Goal: Task Accomplishment & Management: Manage account settings

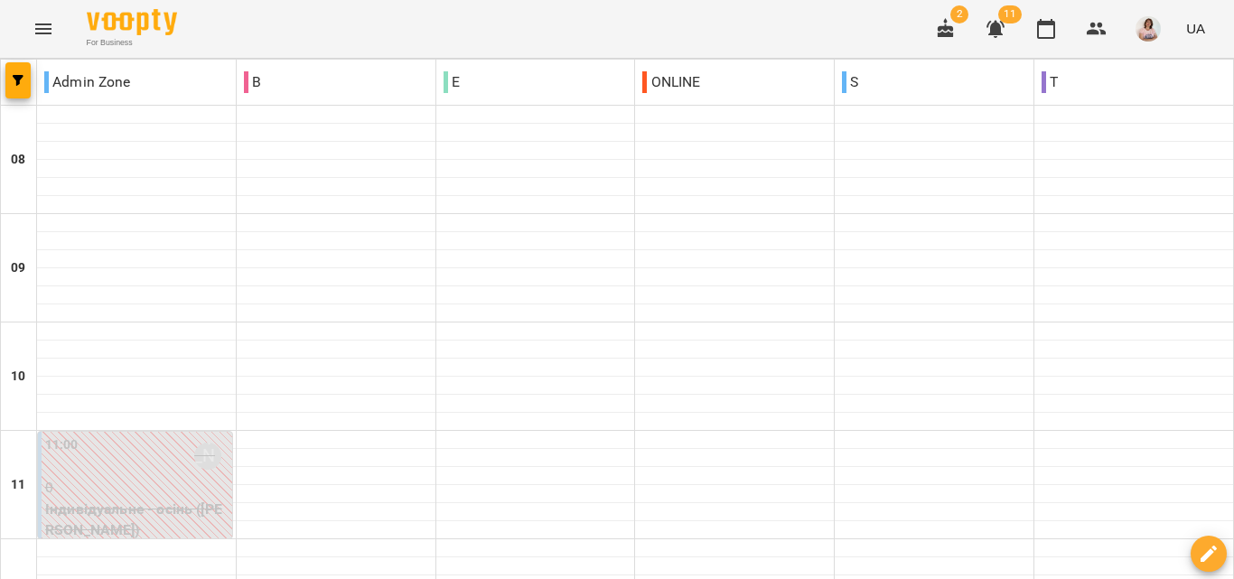
scroll to position [893, 0]
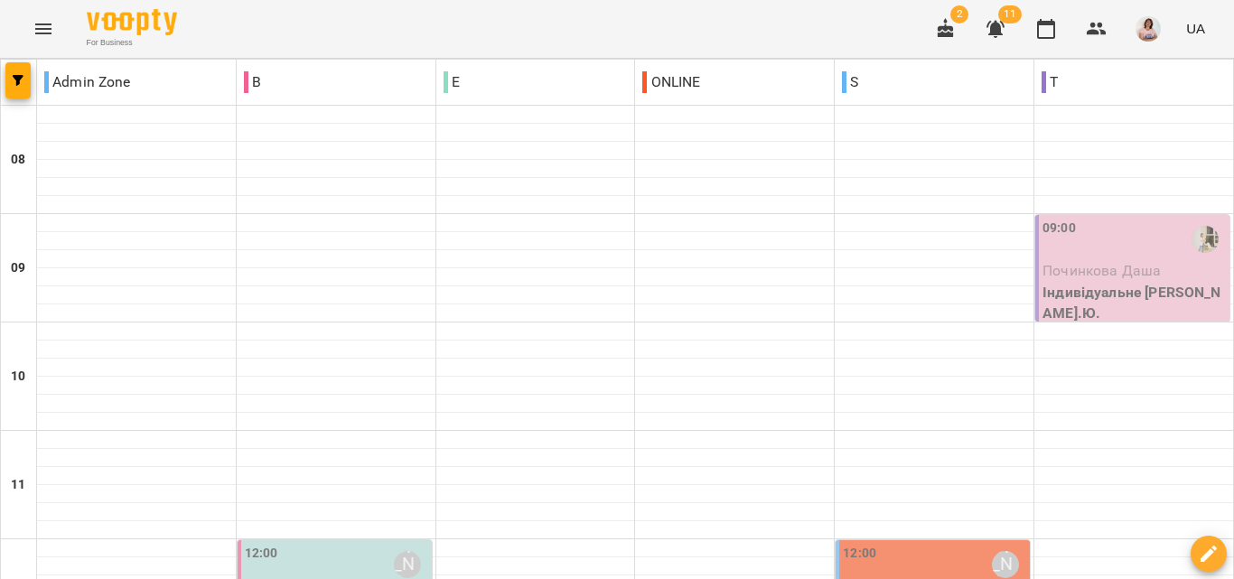
scroll to position [0, 0]
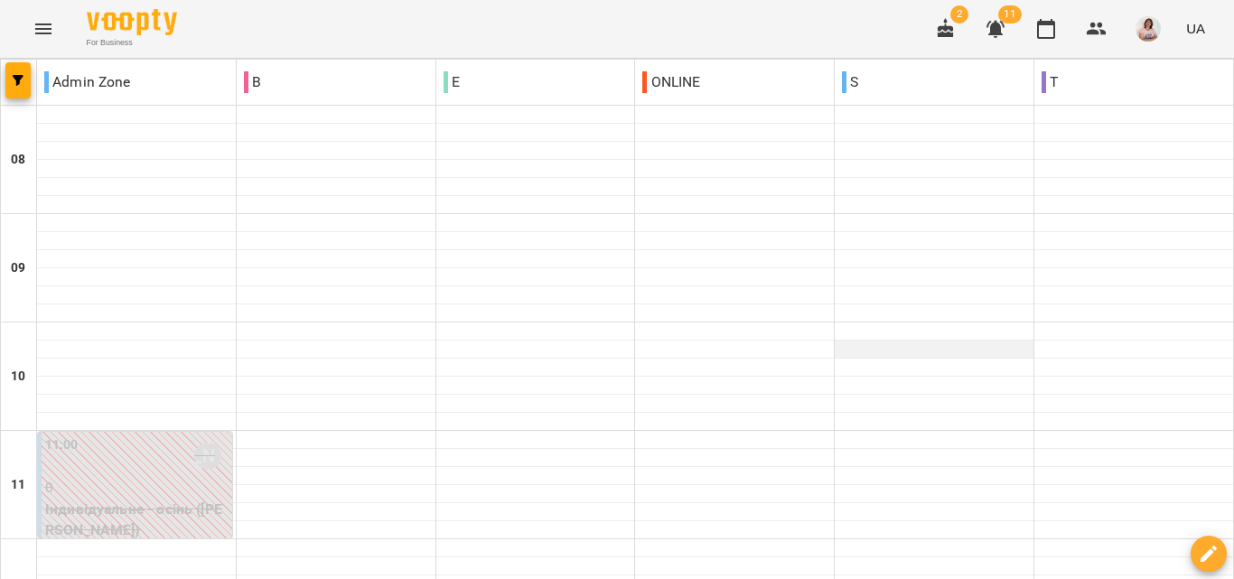
scroll to position [632, 0]
click at [1148, 33] on img "button" at bounding box center [1147, 28] width 25 height 25
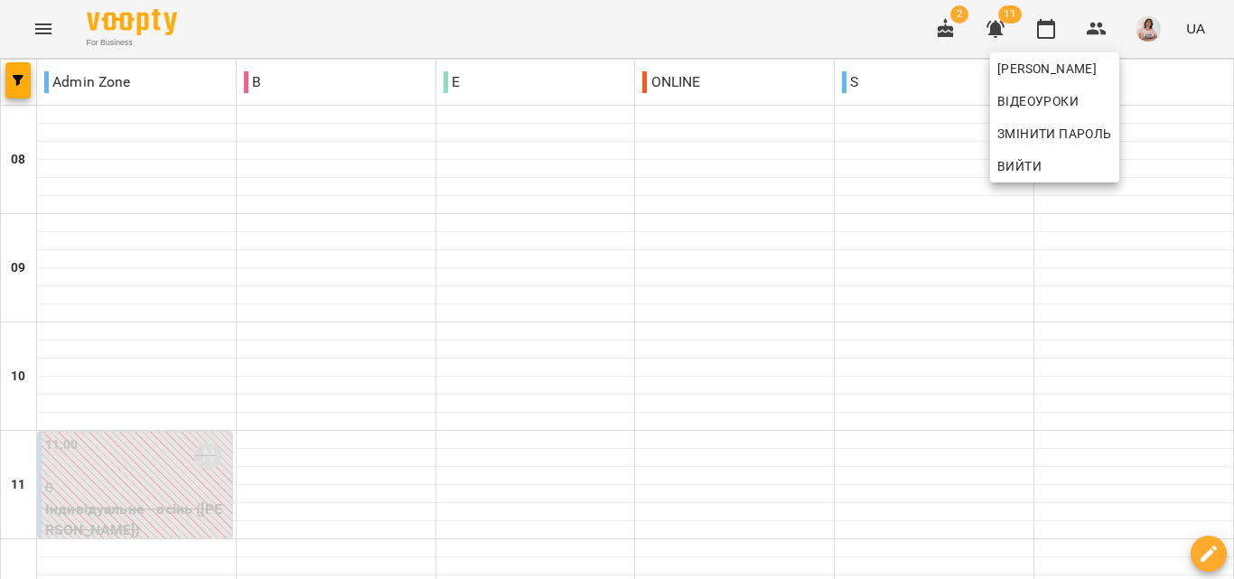
click at [755, 28] on div at bounding box center [617, 289] width 1234 height 579
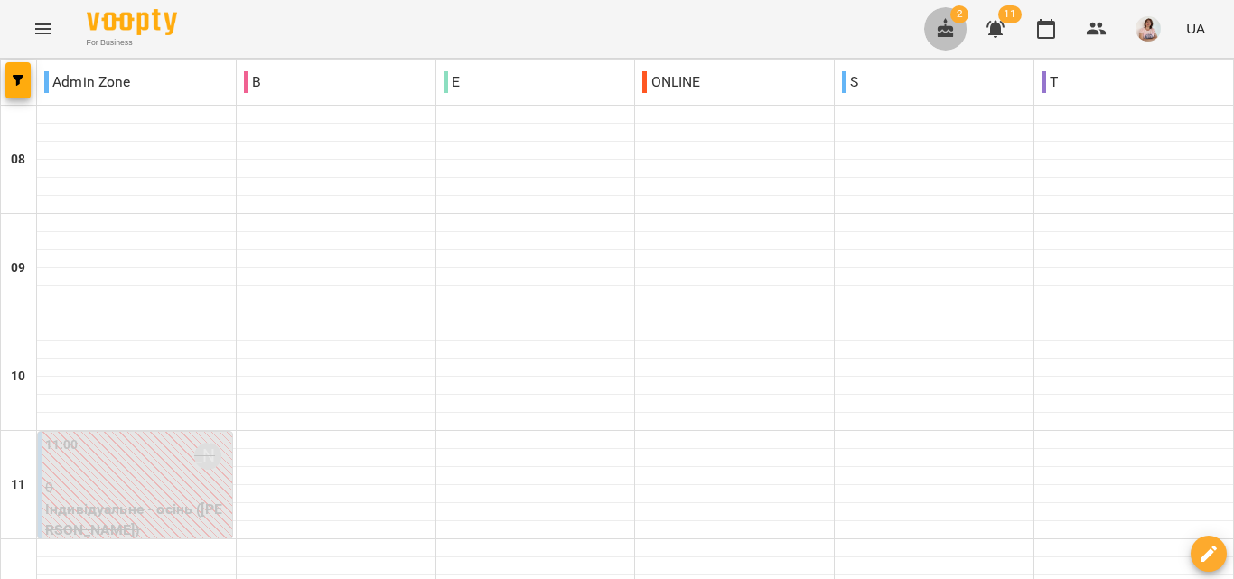
click at [948, 29] on icon "button" at bounding box center [946, 28] width 16 height 20
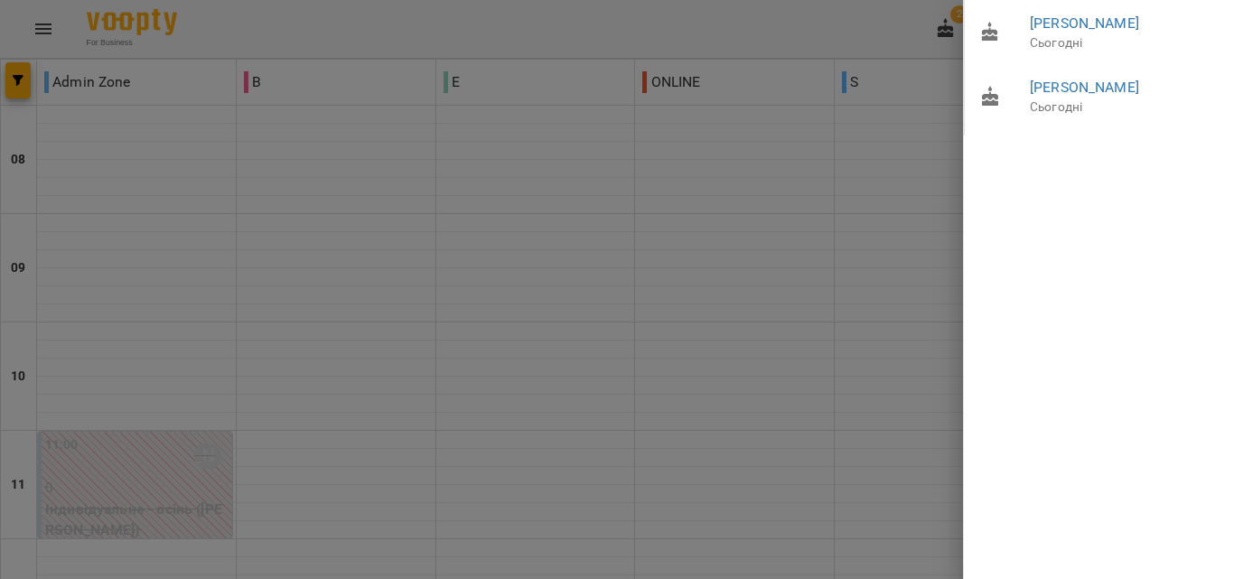
click at [784, 29] on div at bounding box center [617, 289] width 1234 height 579
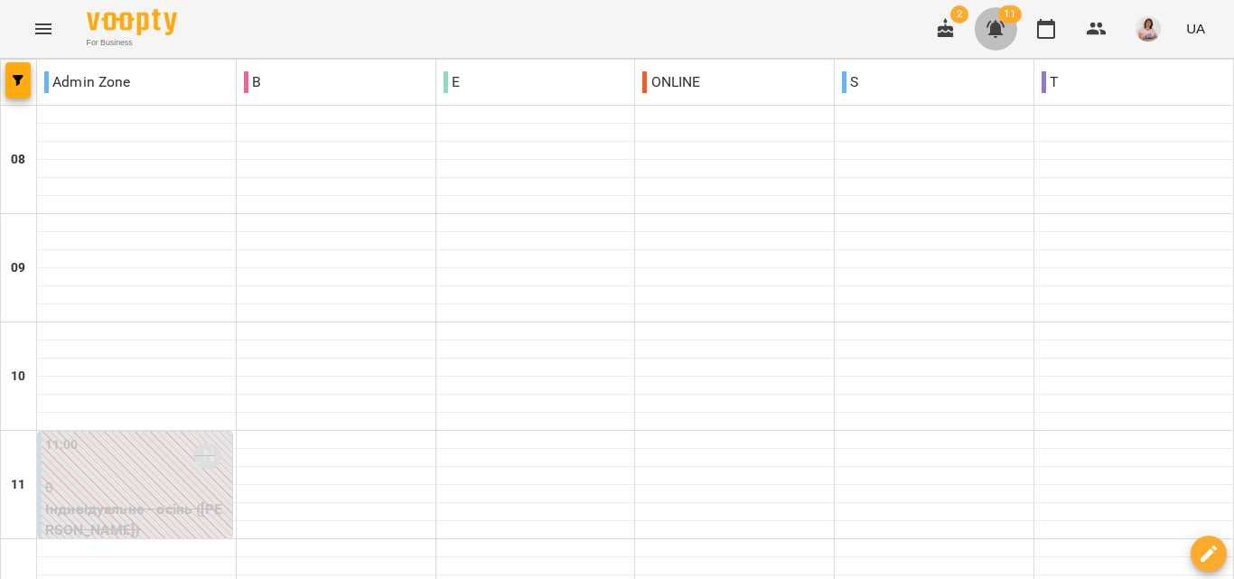
click at [998, 23] on icon "button" at bounding box center [995, 29] width 18 height 17
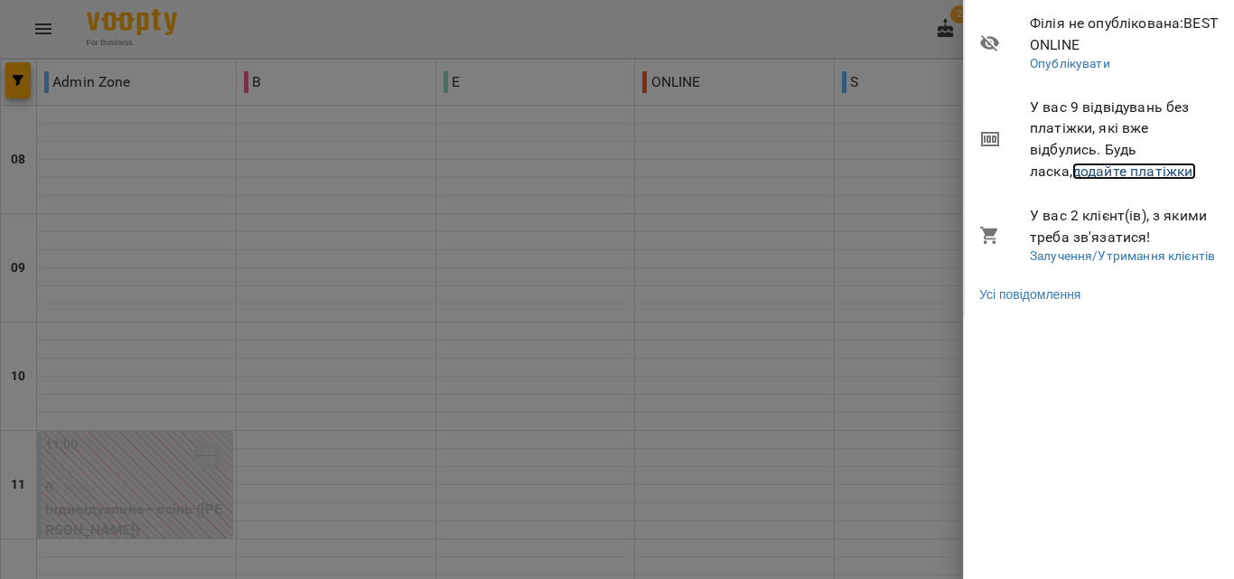
click at [1081, 172] on link "додайте платіжки!" at bounding box center [1134, 171] width 125 height 17
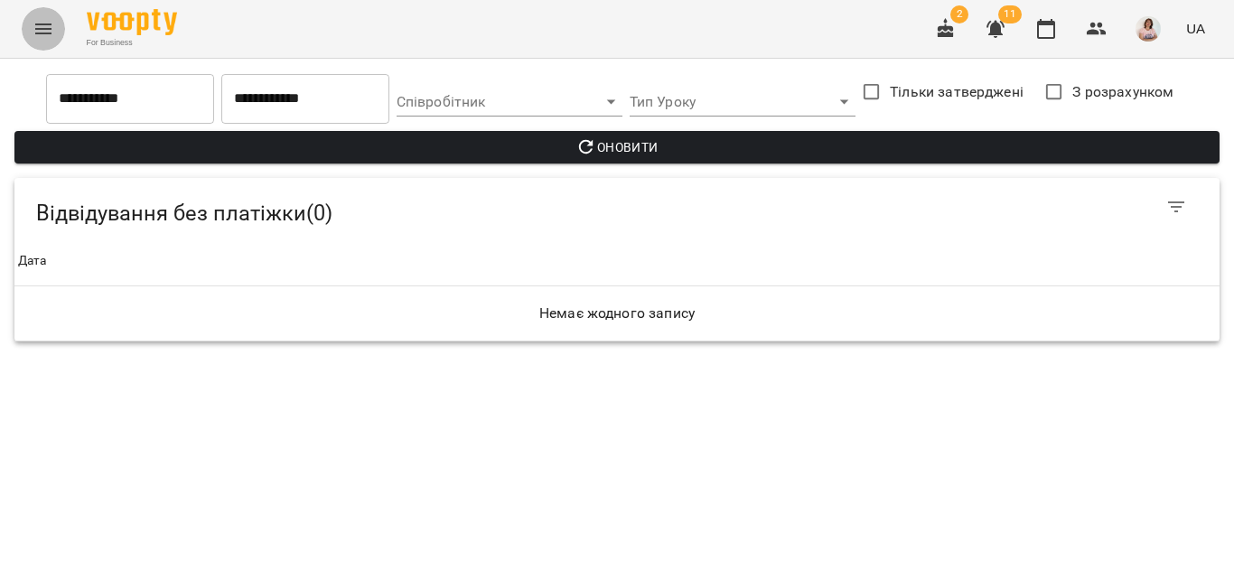
click at [44, 33] on icon "Menu" at bounding box center [43, 28] width 16 height 11
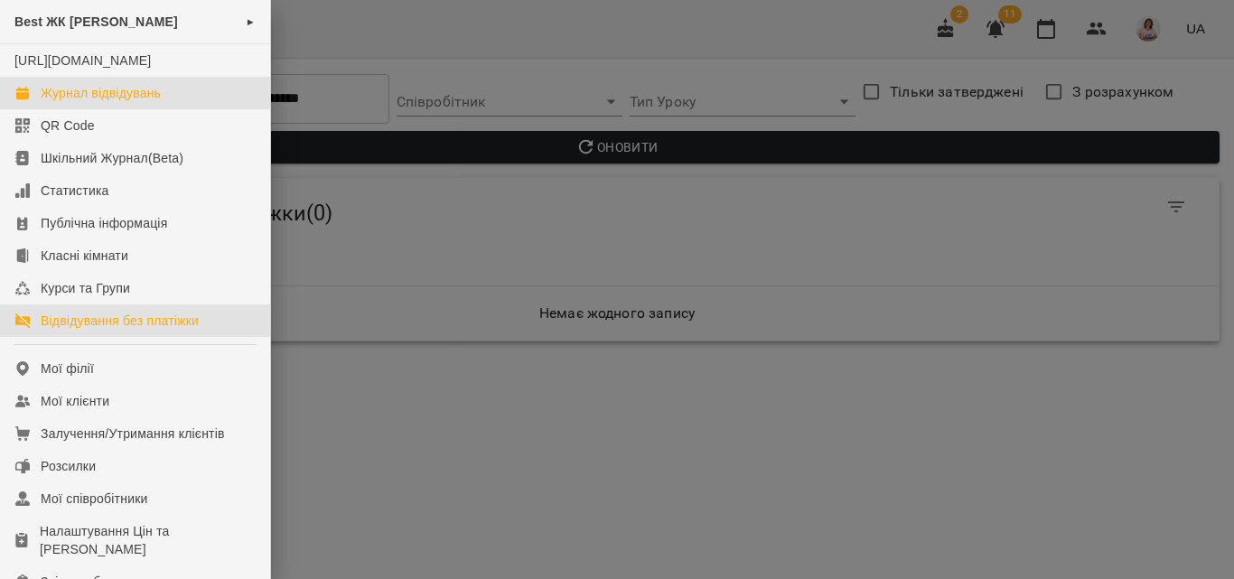
click at [131, 102] on div "Журнал відвідувань" at bounding box center [101, 93] width 120 height 18
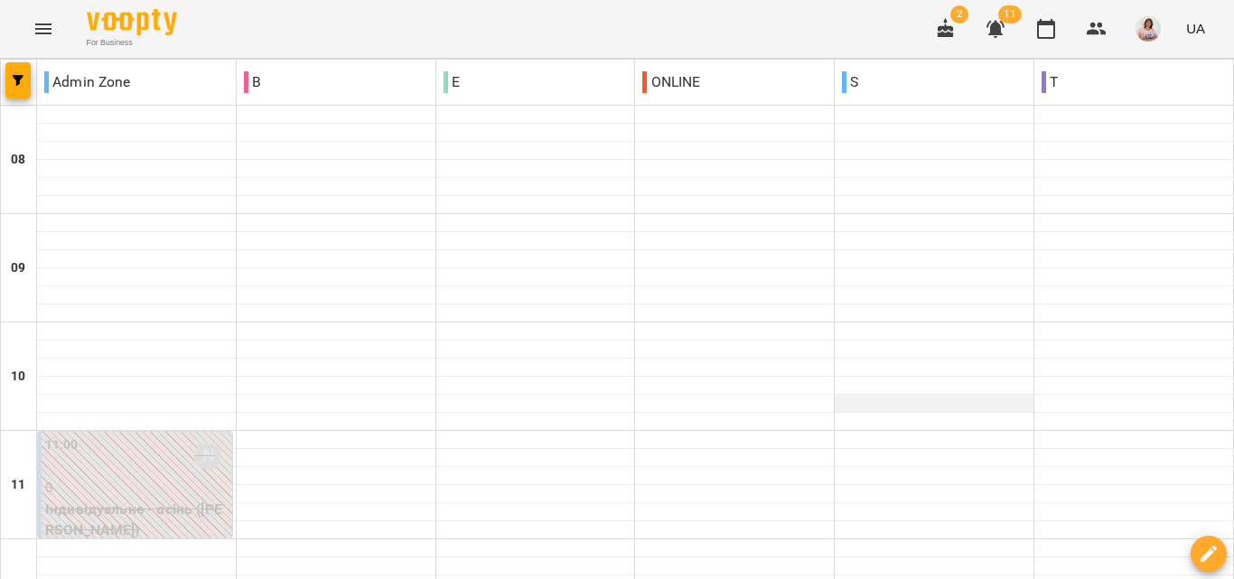
scroll to position [181, 0]
click at [1097, 34] on icon "button" at bounding box center [1097, 29] width 20 height 13
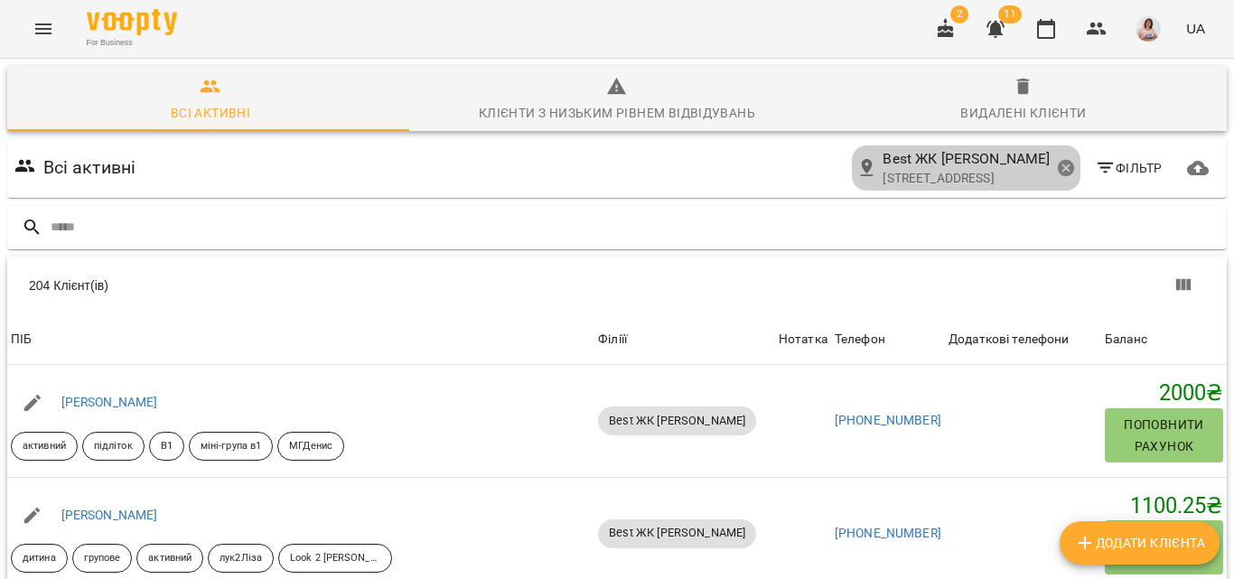
click at [1060, 163] on icon at bounding box center [1066, 168] width 20 height 20
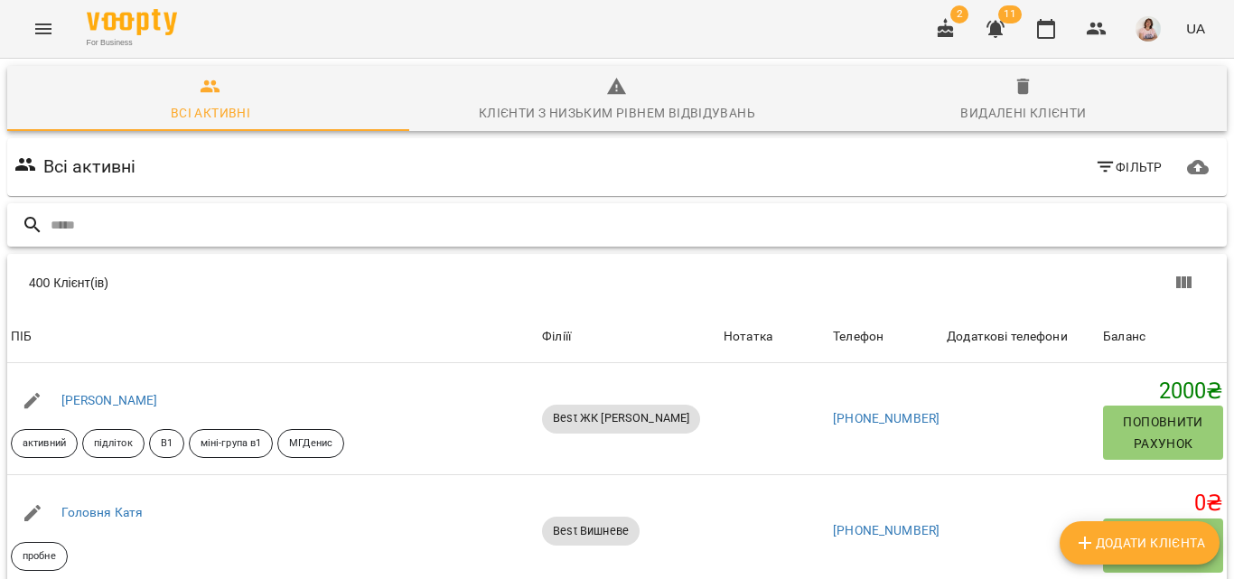
click at [57, 227] on input "text" at bounding box center [635, 225] width 1169 height 30
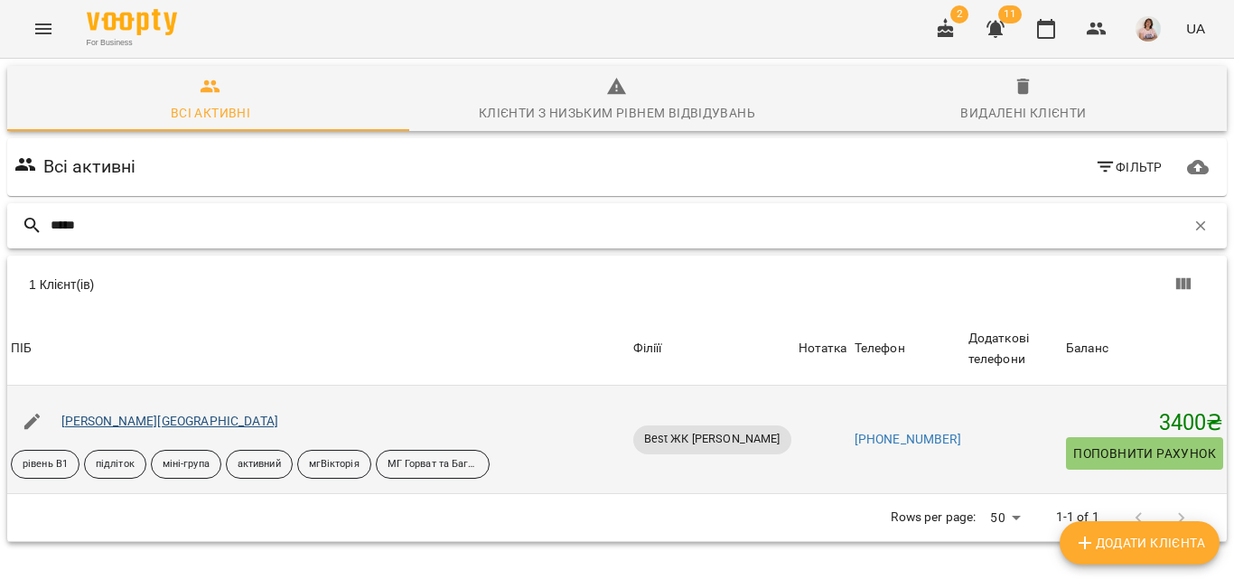
type input "*****"
click at [99, 425] on link "[PERSON_NAME][GEOGRAPHIC_DATA]" at bounding box center [169, 421] width 217 height 14
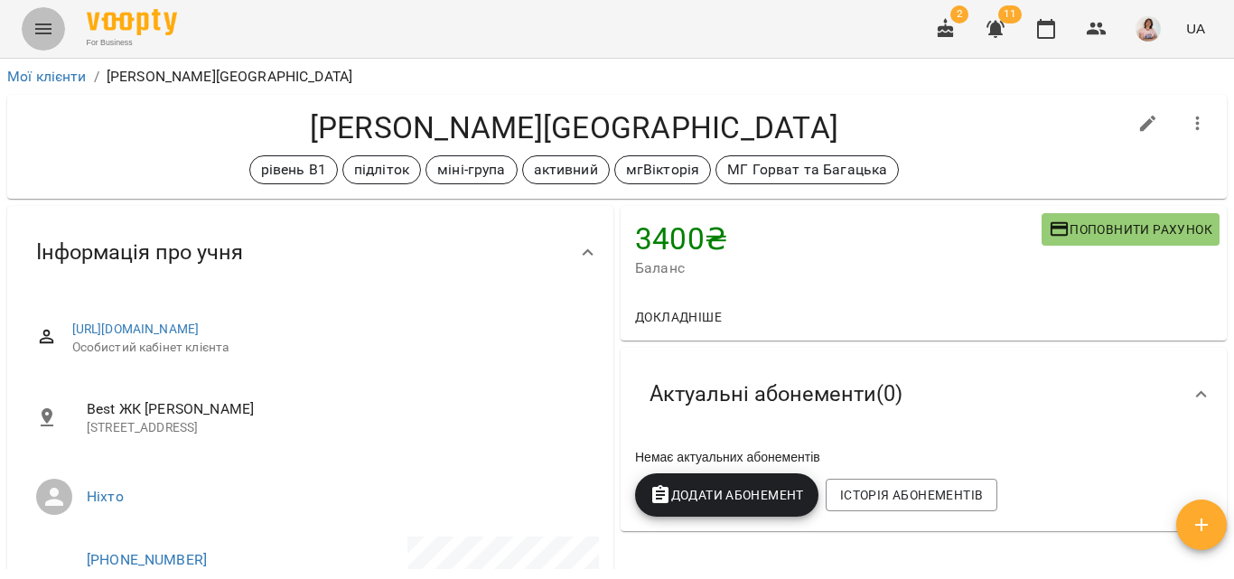
click at [42, 27] on icon "Menu" at bounding box center [44, 29] width 22 height 22
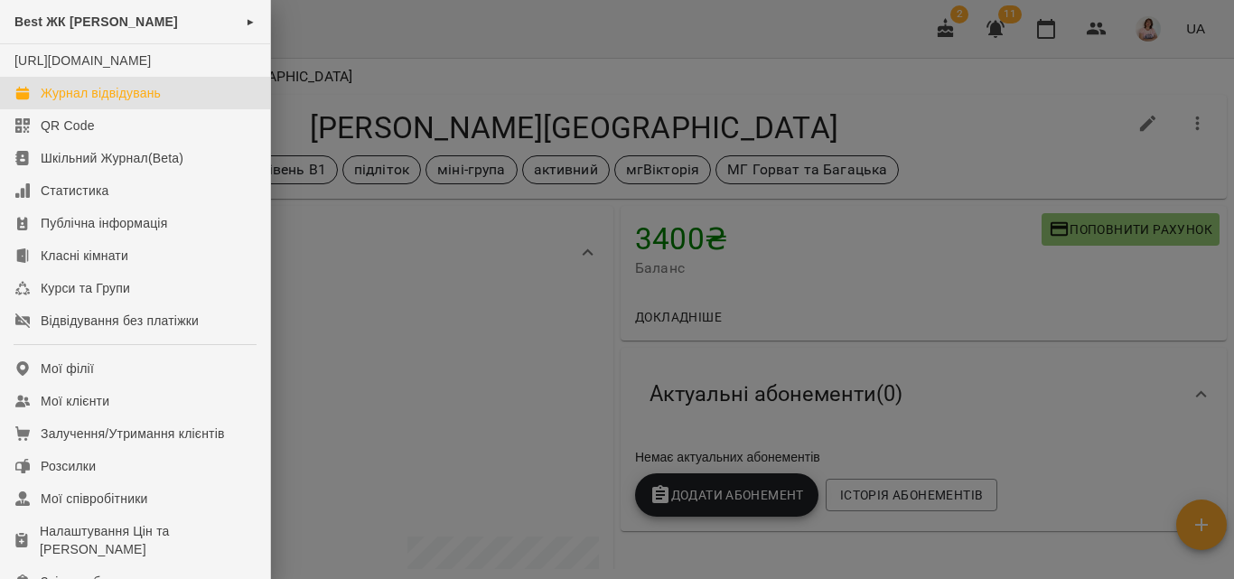
click at [115, 102] on div "Журнал відвідувань" at bounding box center [101, 93] width 120 height 18
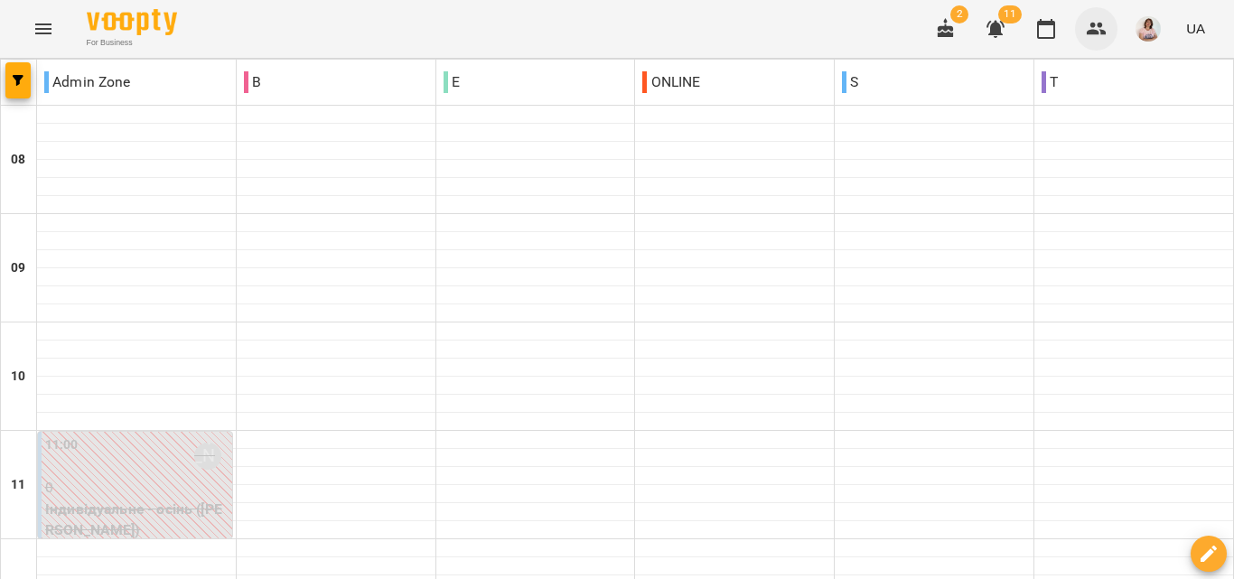
click at [1102, 33] on icon "button" at bounding box center [1097, 29] width 20 height 13
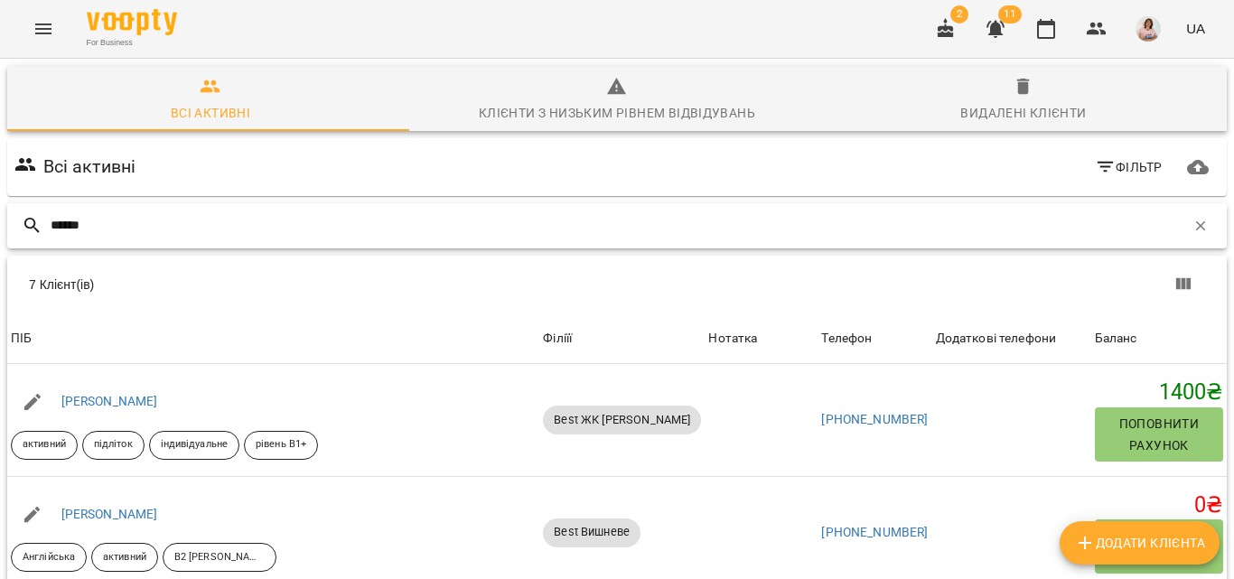
drag, startPoint x: 106, startPoint y: 211, endPoint x: 38, endPoint y: 223, distance: 68.8
click at [38, 223] on div "******" at bounding box center [616, 225] width 1219 height 45
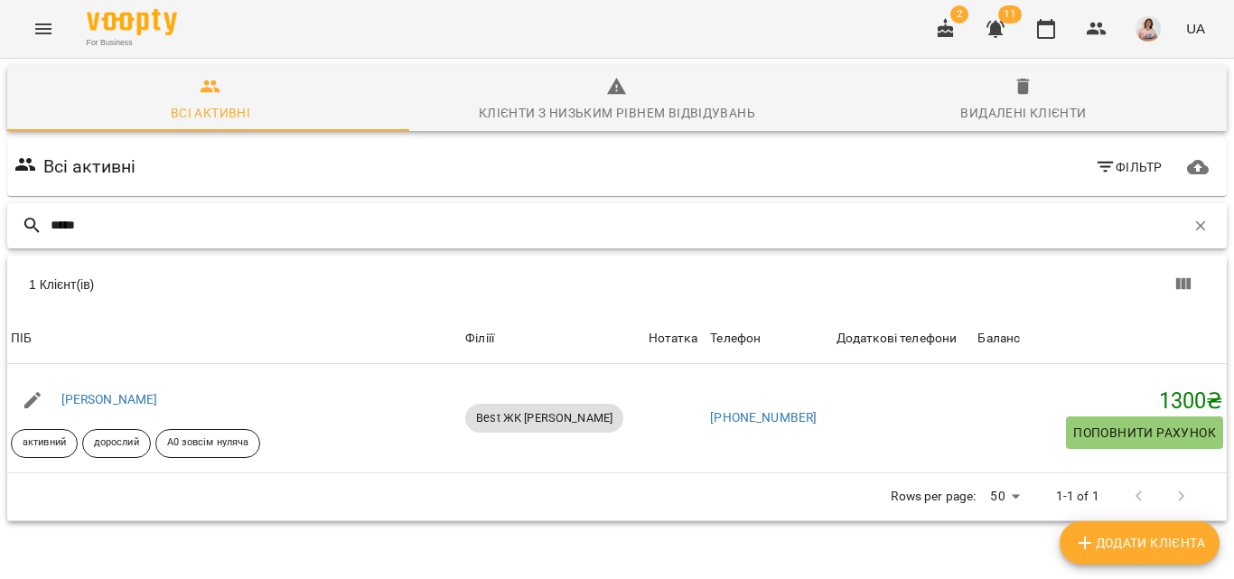
type input "*****"
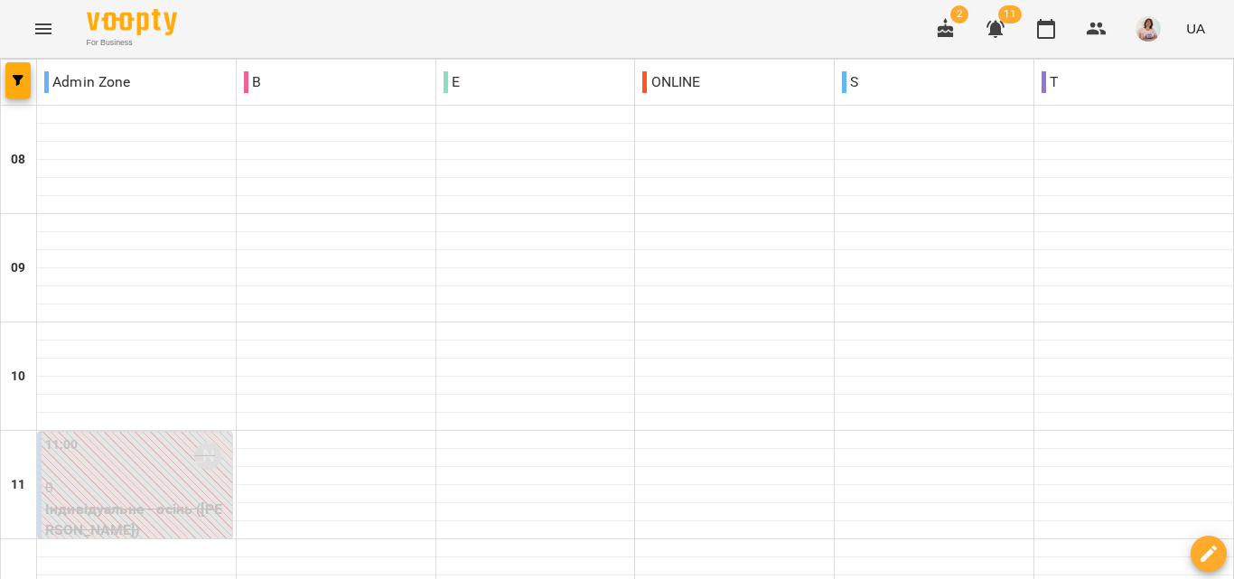
scroll to position [632, 0]
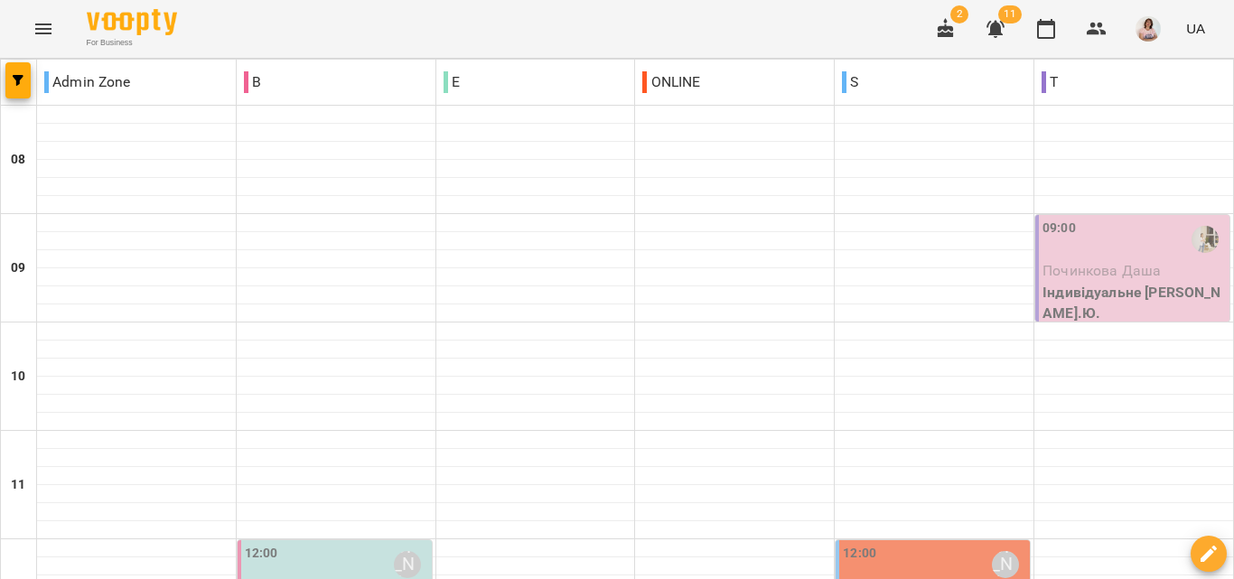
scroll to position [713, 0]
type input "**********"
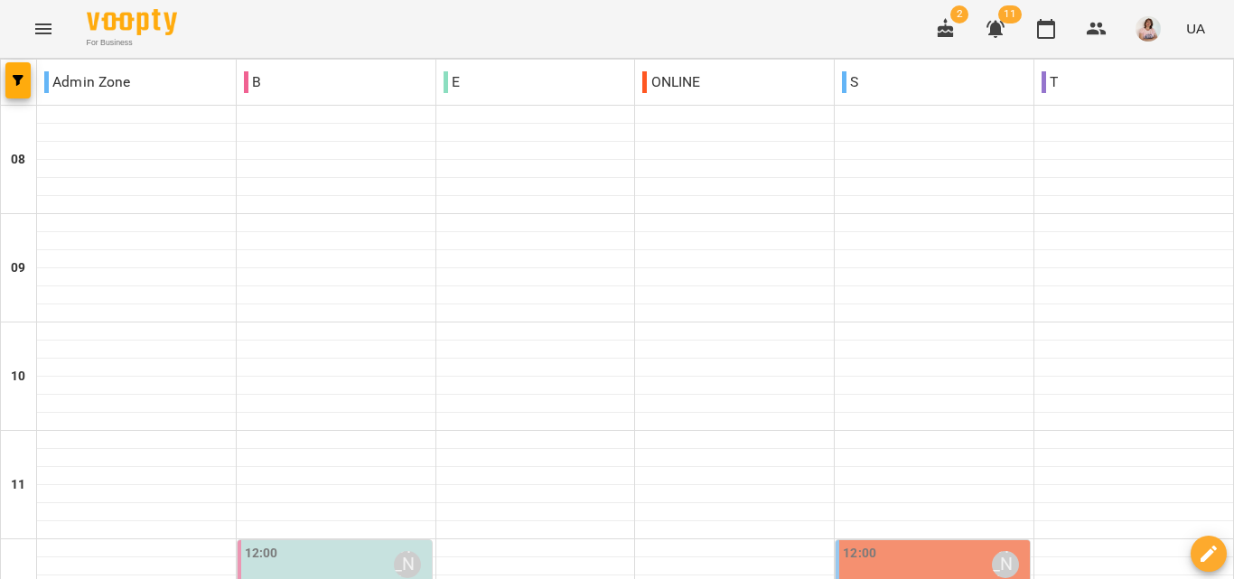
scroll to position [1074, 0]
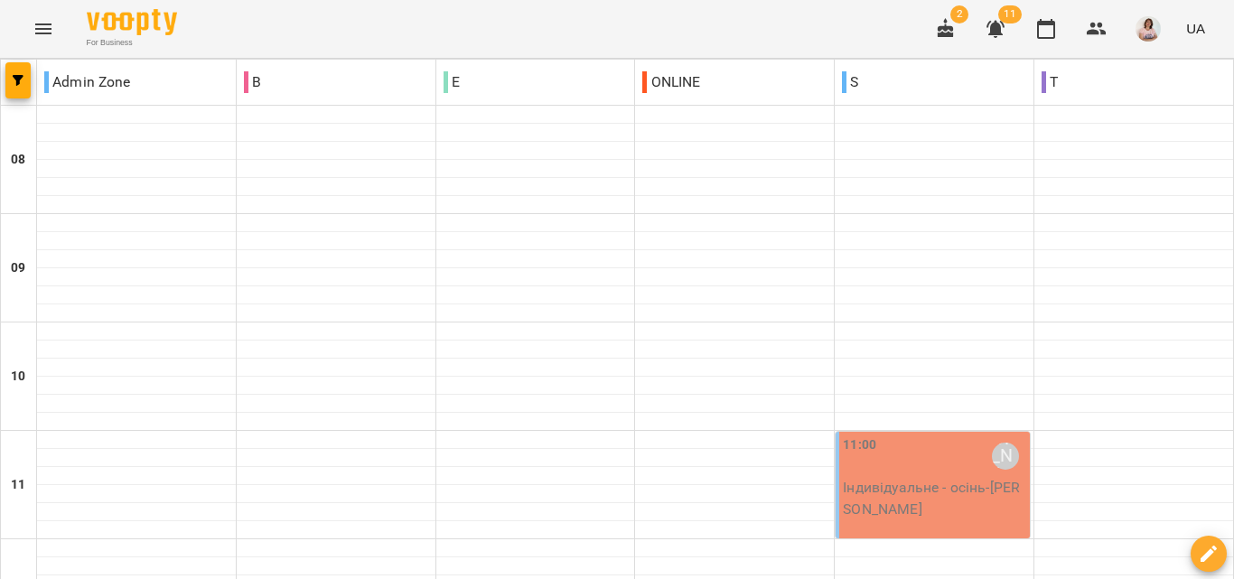
scroll to position [1164, 0]
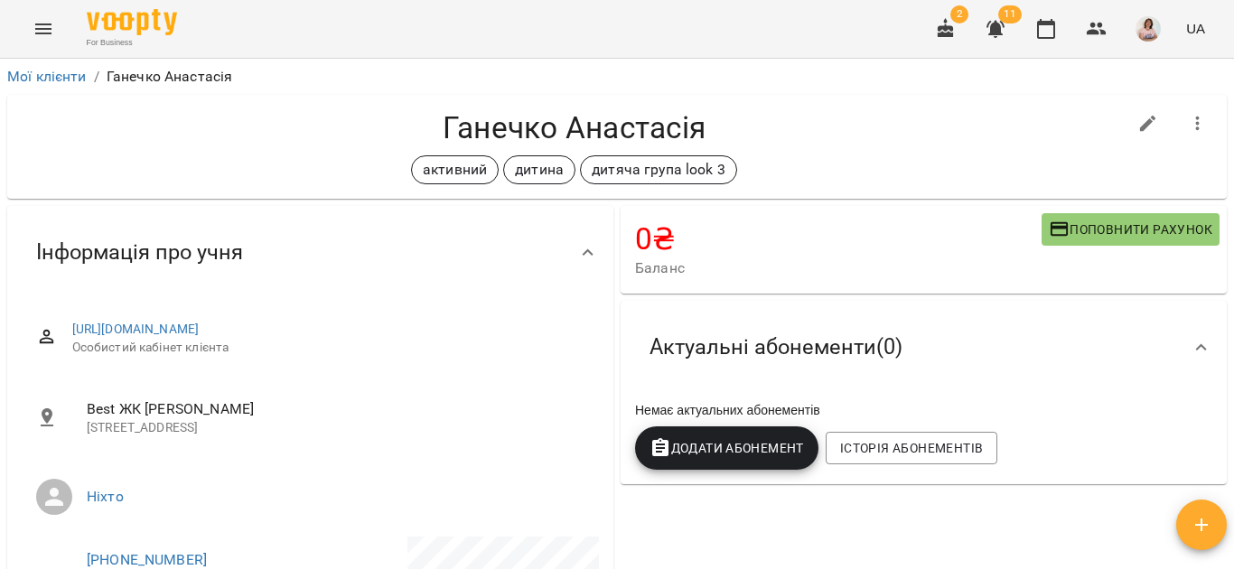
scroll to position [1597, 0]
